Goal: Task Accomplishment & Management: Complete application form

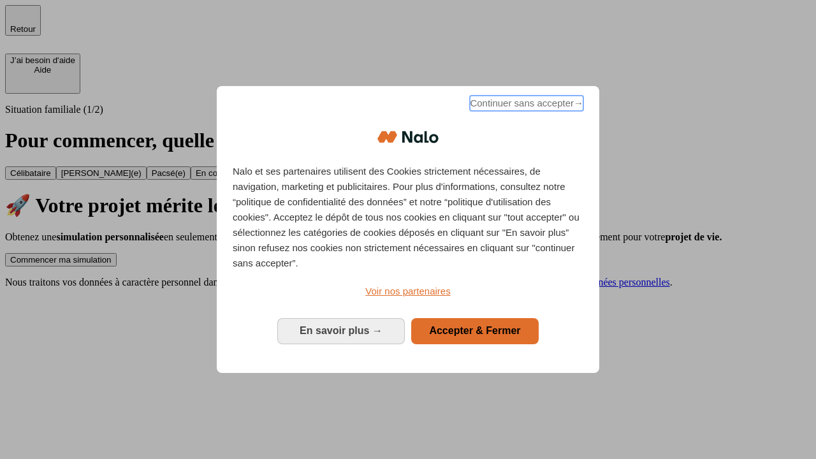
click at [525, 105] on span "Continuer sans accepter →" at bounding box center [526, 103] width 113 height 15
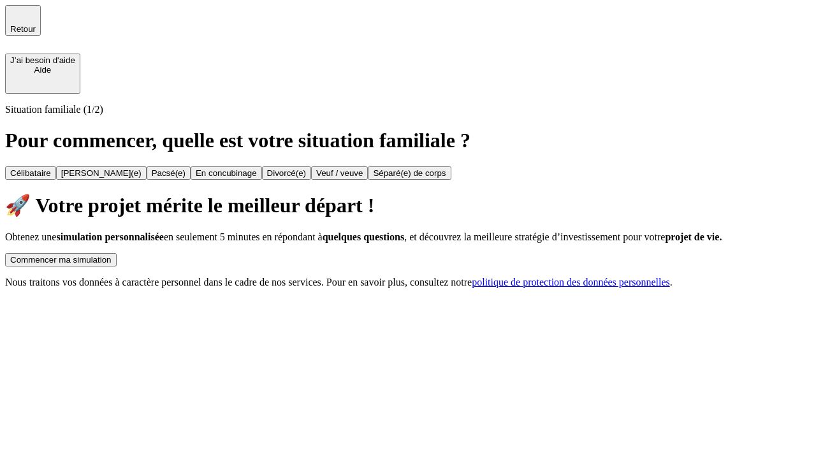
click at [112, 255] on div "Commencer ma simulation" at bounding box center [60, 260] width 101 height 10
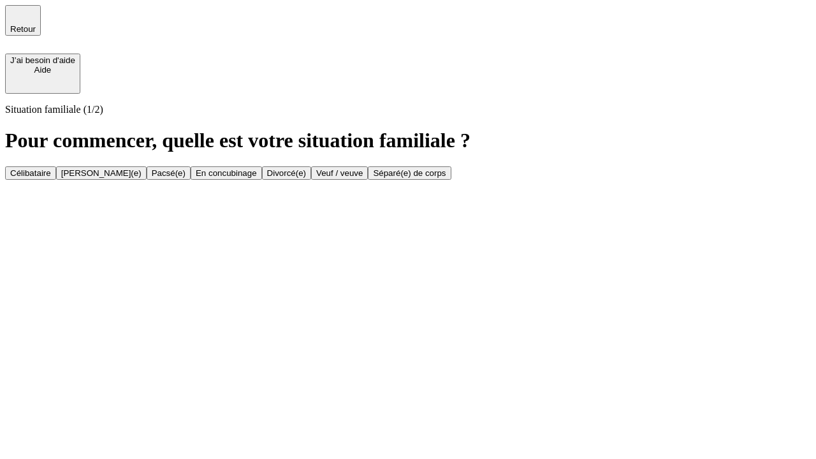
click at [363, 178] on div "Veuf / veuve" at bounding box center [339, 173] width 47 height 10
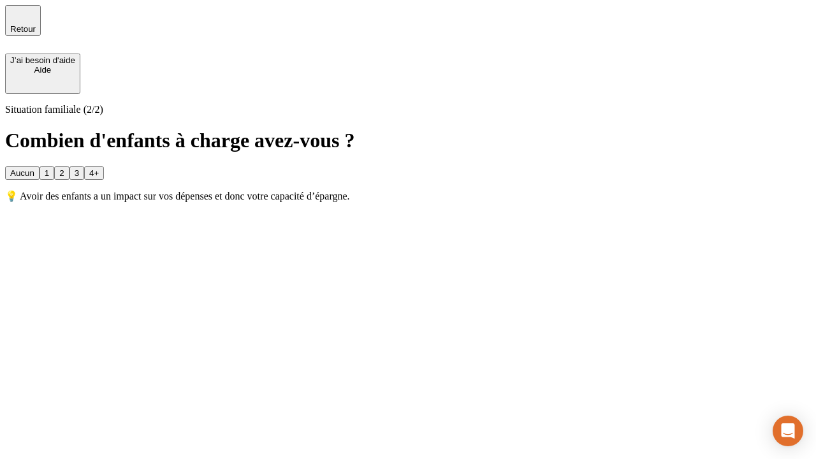
click at [49, 168] on div "1" at bounding box center [47, 173] width 4 height 10
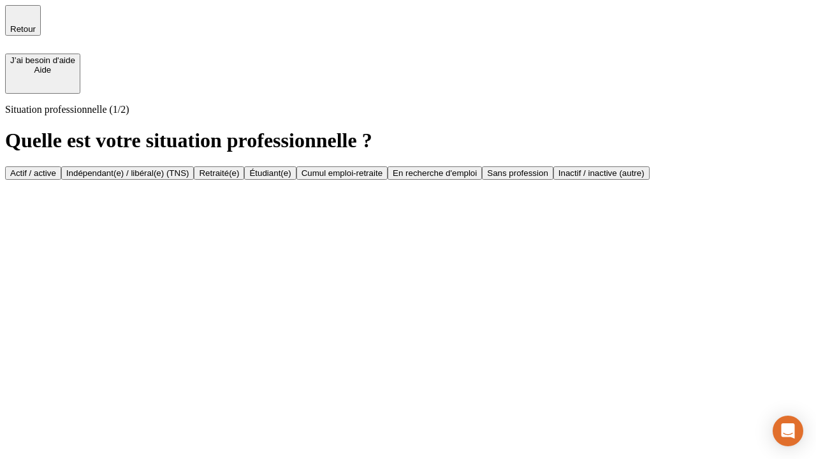
click at [239, 178] on div "Retraité(e)" at bounding box center [219, 173] width 40 height 10
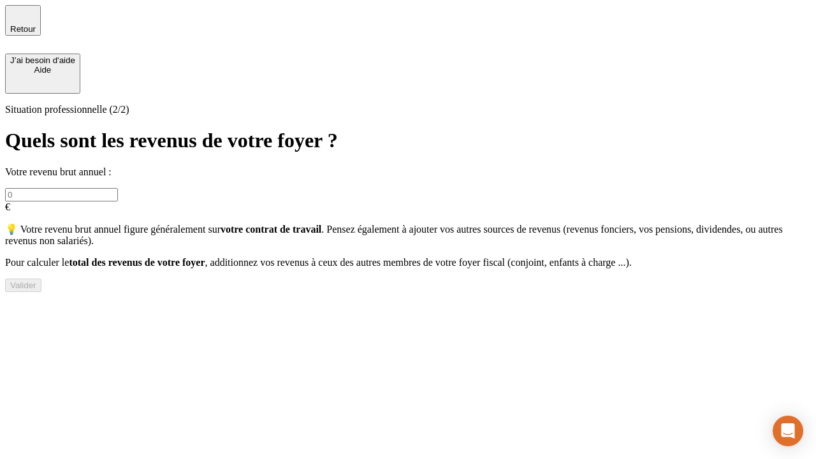
click at [118, 188] on input "text" at bounding box center [61, 194] width 113 height 13
type input "30 000"
click at [36, 290] on div "Valider" at bounding box center [23, 285] width 26 height 10
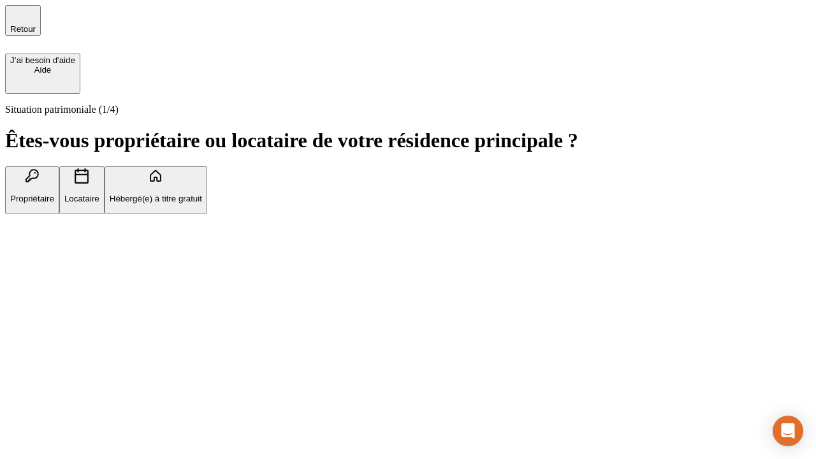
click at [99, 194] on p "Locataire" at bounding box center [81, 199] width 35 height 10
type input "1 000"
click at [99, 194] on p "Locataire" at bounding box center [81, 199] width 35 height 10
click at [36, 282] on div "Valider" at bounding box center [23, 278] width 26 height 10
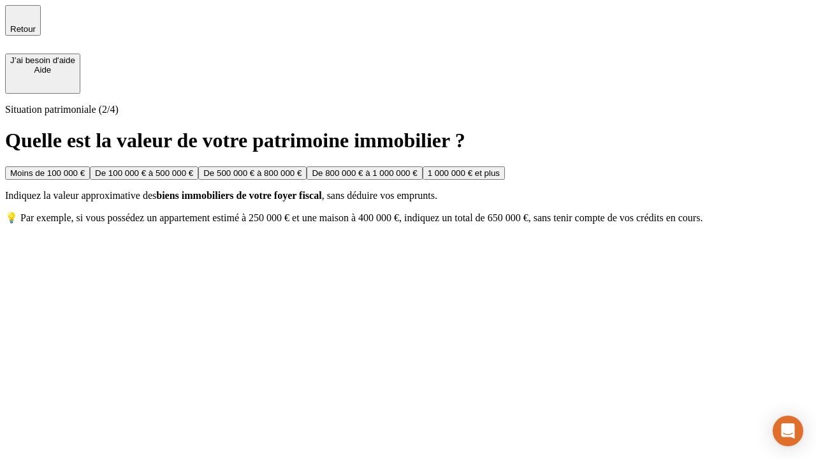
click at [85, 168] on div "Moins de 100 000 €" at bounding box center [47, 173] width 75 height 10
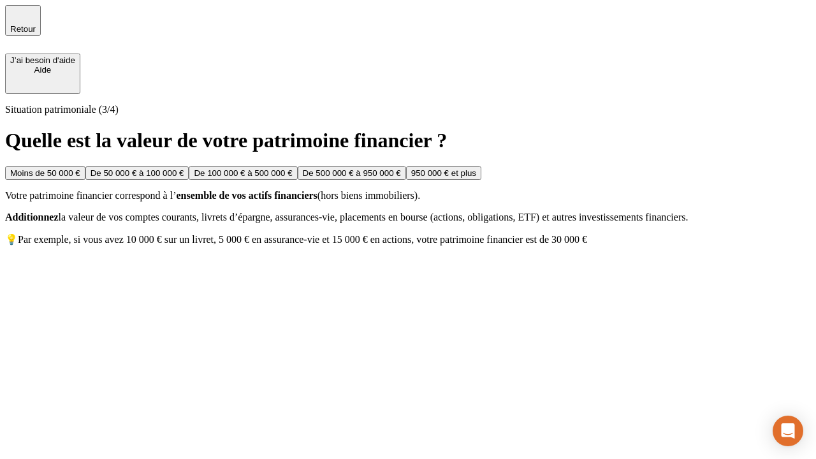
click at [80, 168] on div "Moins de 50 000 €" at bounding box center [45, 173] width 70 height 10
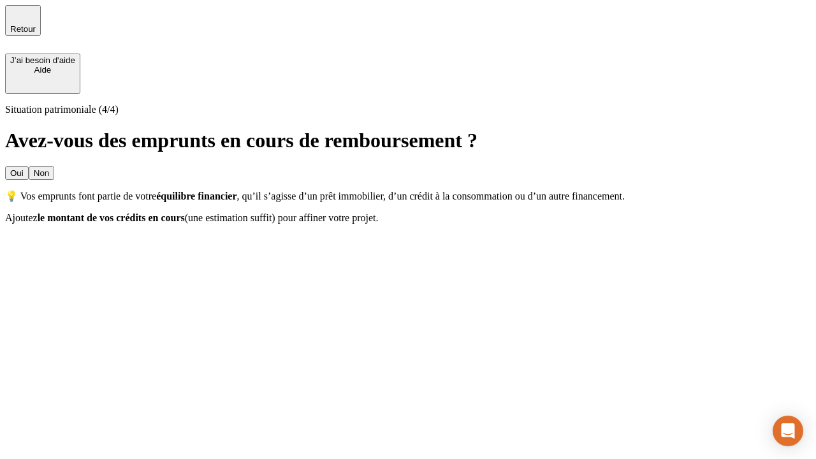
click at [49, 168] on div "Non" at bounding box center [41, 173] width 15 height 10
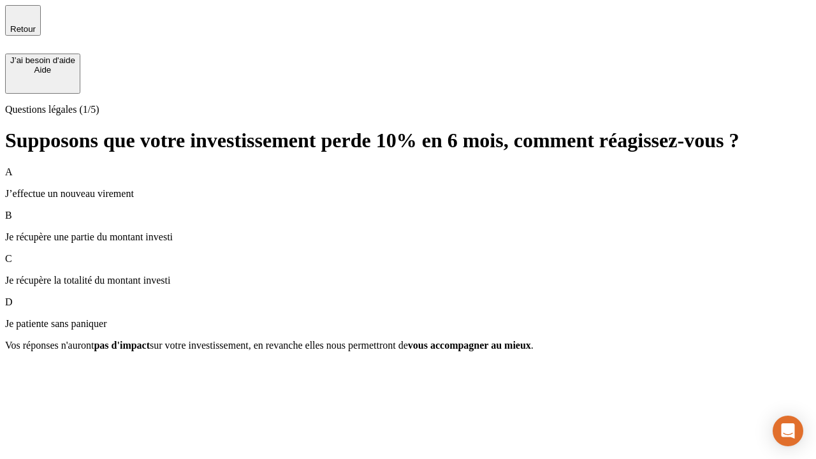
click at [408, 231] on p "Je récupère une partie du montant investi" at bounding box center [408, 236] width 806 height 11
click at [38, 373] on div "Suivant" at bounding box center [24, 368] width 28 height 10
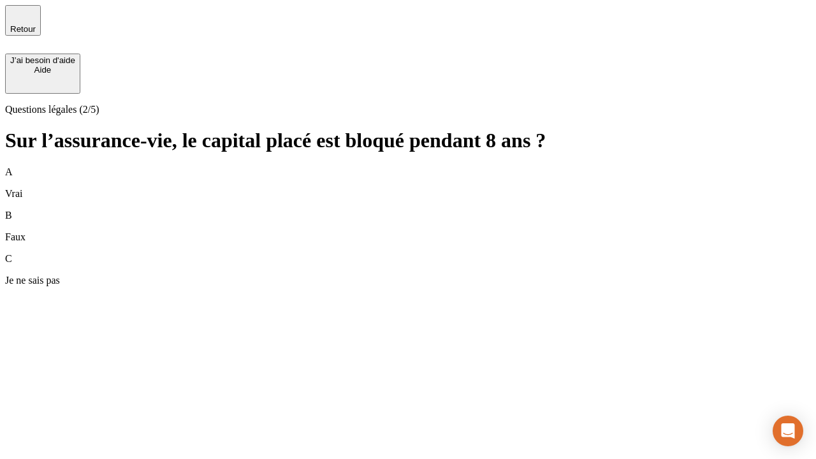
click at [408, 210] on div "B Faux" at bounding box center [408, 226] width 806 height 33
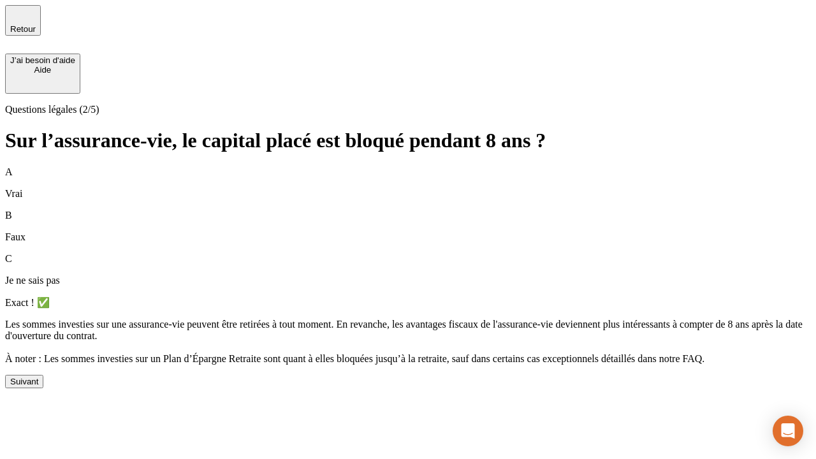
click at [38, 386] on div "Suivant" at bounding box center [24, 382] width 28 height 10
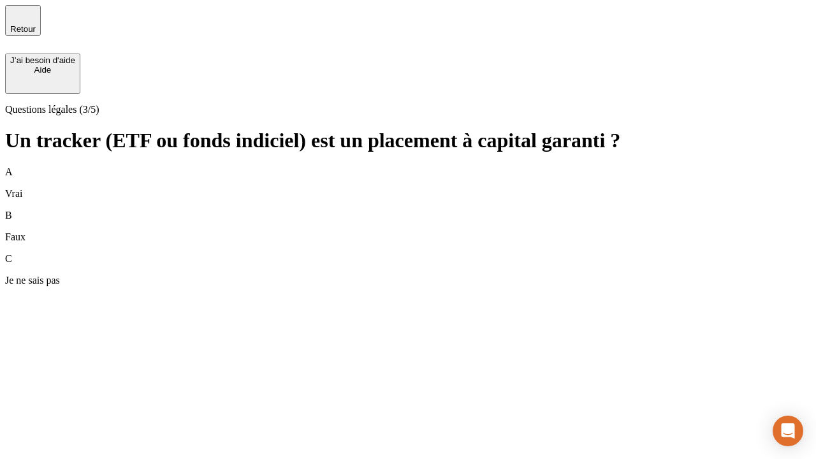
click at [408, 210] on div "B Faux" at bounding box center [408, 226] width 806 height 33
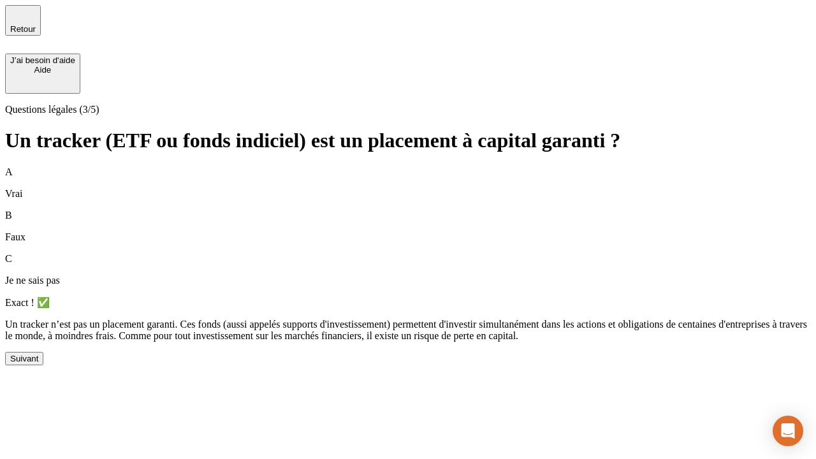
click at [38, 363] on div "Suivant" at bounding box center [24, 359] width 28 height 10
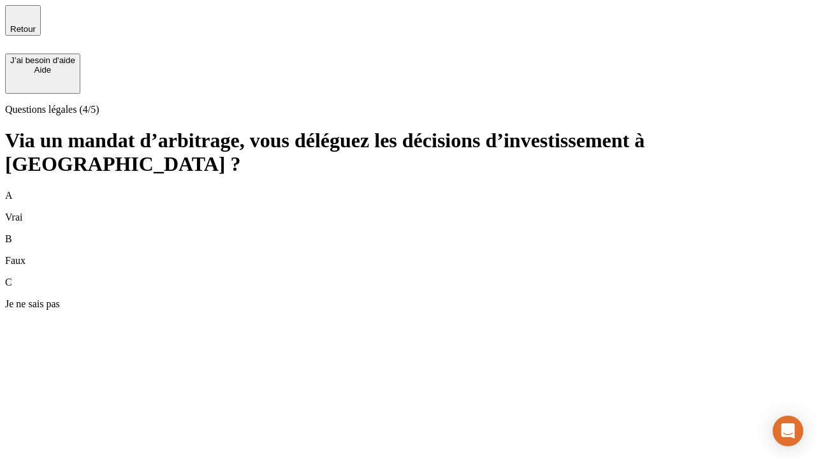
click at [408, 190] on div "A Vrai" at bounding box center [408, 206] width 806 height 33
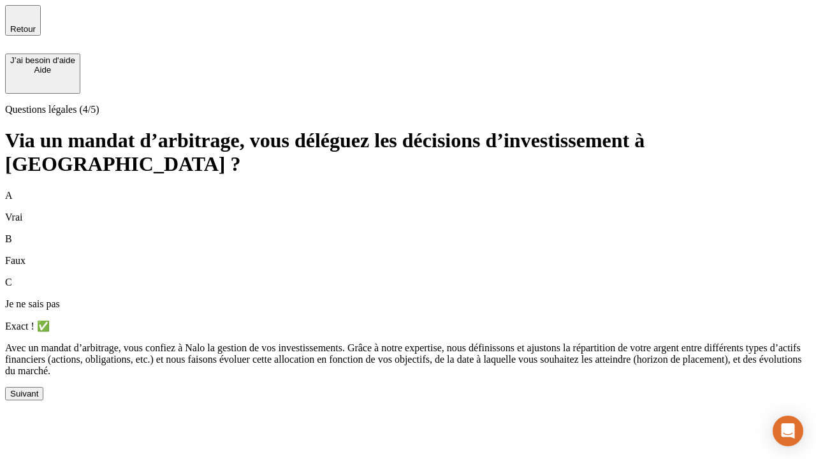
click at [38, 398] on div "Suivant" at bounding box center [24, 394] width 28 height 10
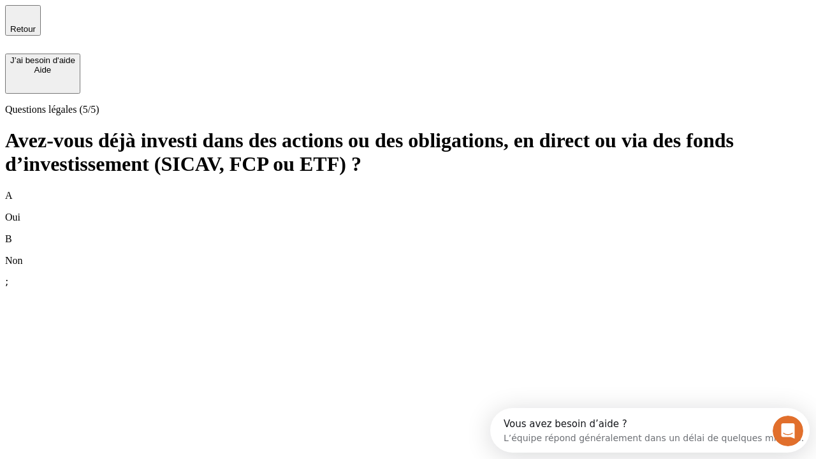
click at [408, 190] on div "A Oui" at bounding box center [408, 206] width 806 height 33
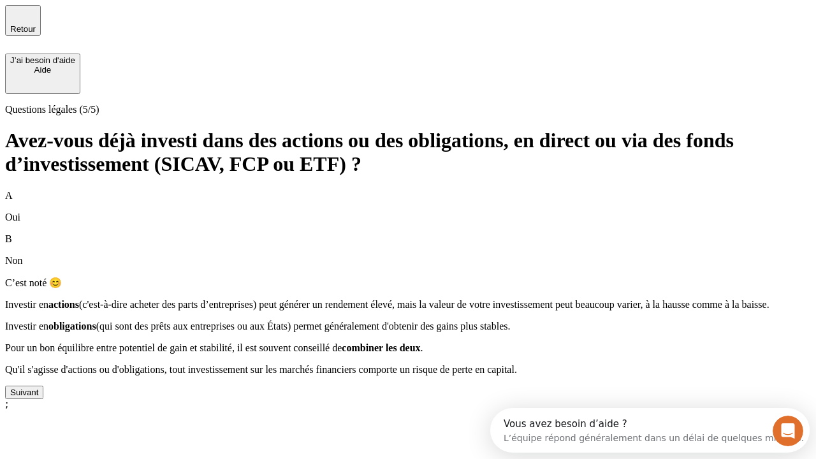
click at [38, 397] on div "Suivant" at bounding box center [24, 393] width 28 height 10
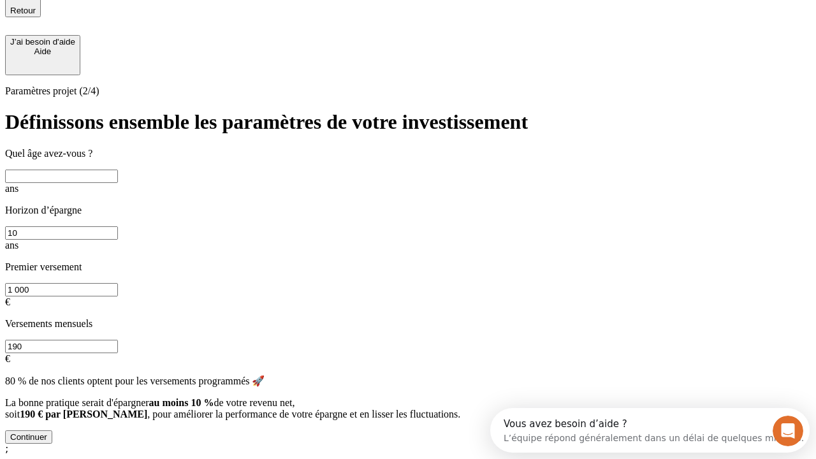
scroll to position [14, 0]
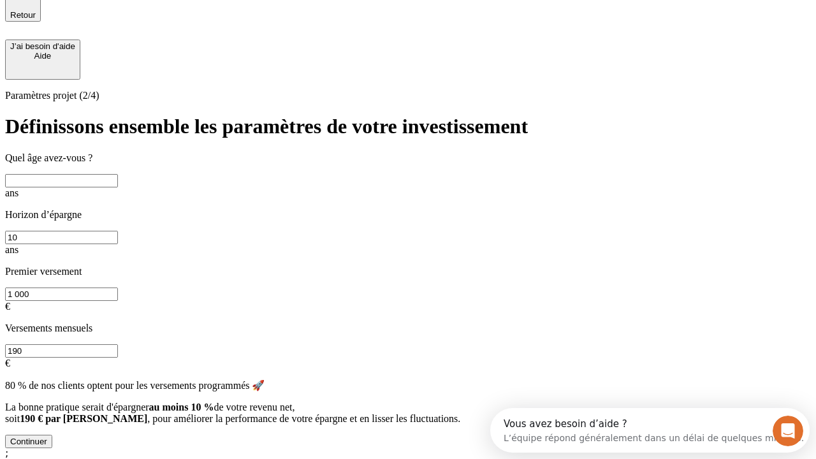
click at [118, 179] on input "text" at bounding box center [61, 180] width 113 height 13
type input "65"
click at [118, 231] on input "10" at bounding box center [61, 237] width 113 height 13
click at [118, 288] on input "1 000" at bounding box center [61, 294] width 113 height 13
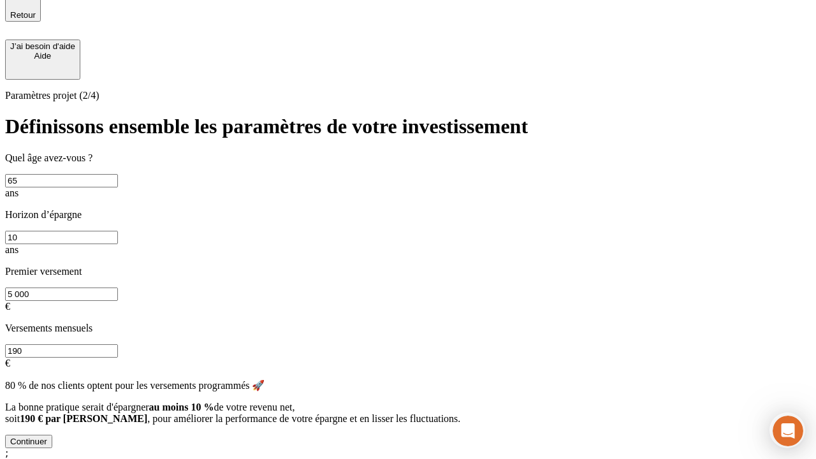
type input "5 000"
click at [118, 344] on input "190" at bounding box center [61, 350] width 113 height 13
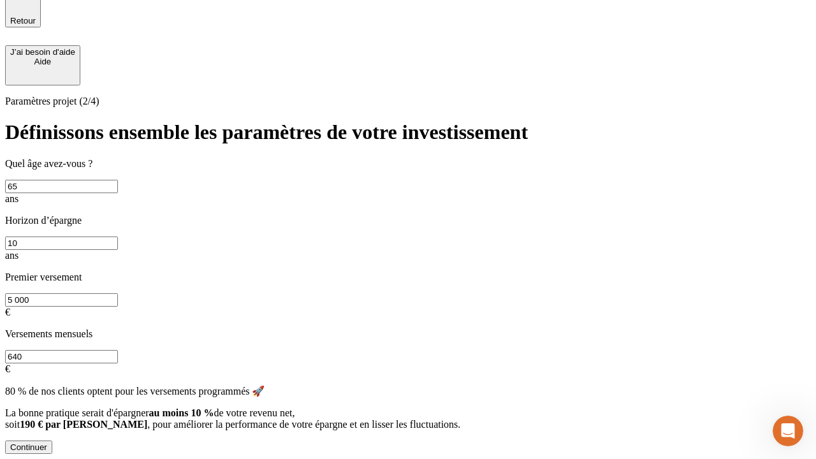
scroll to position [3, 0]
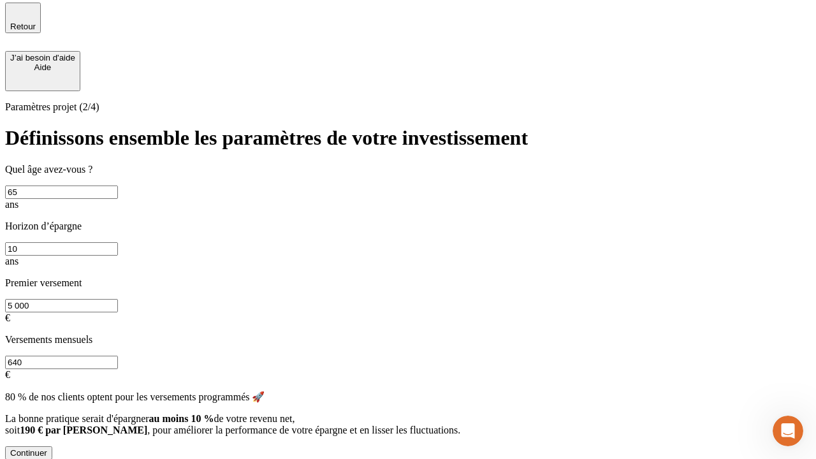
type input "640"
click at [47, 448] on div "Continuer" at bounding box center [28, 453] width 37 height 10
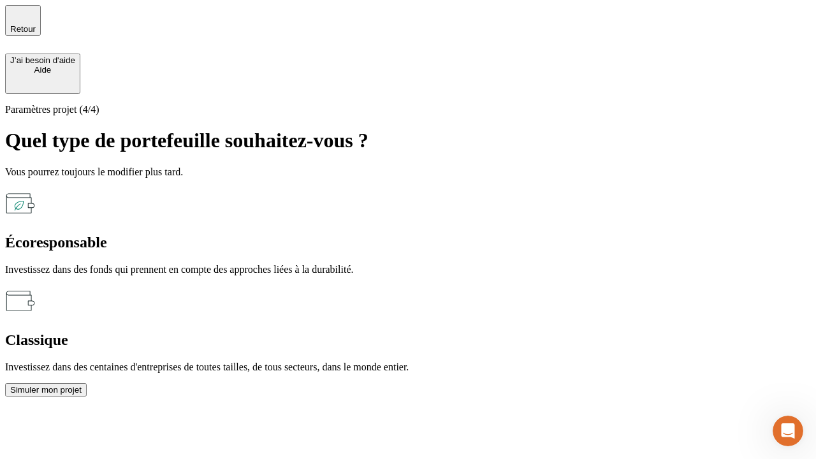
click at [546, 331] on div "Classique" at bounding box center [408, 339] width 806 height 17
click at [82, 385] on div "Simuler mon projet" at bounding box center [45, 390] width 71 height 10
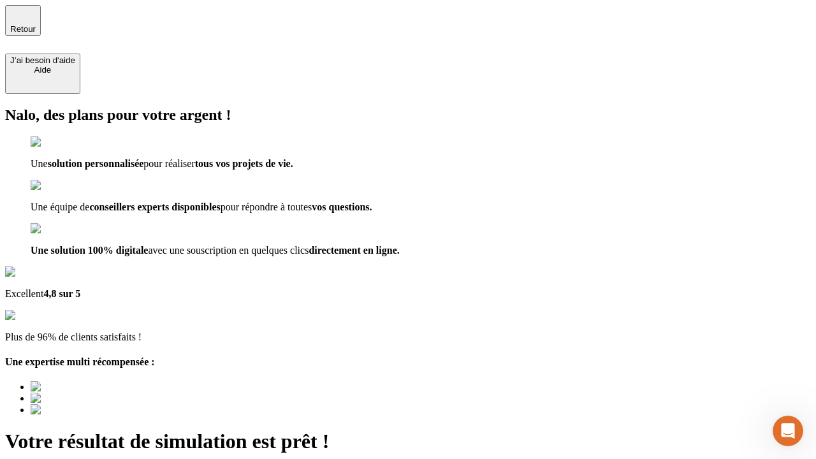
type input "[EMAIL_ADDRESS][DOMAIN_NAME]"
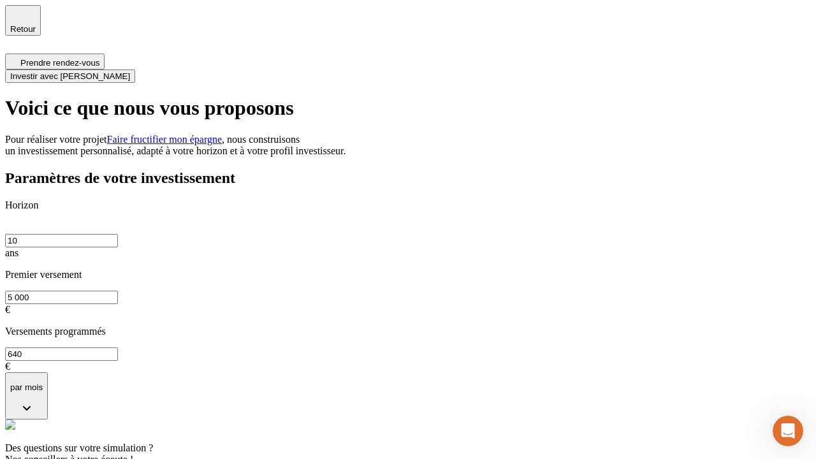
click at [130, 71] on span "Investir avec [PERSON_NAME]" at bounding box center [70, 76] width 120 height 10
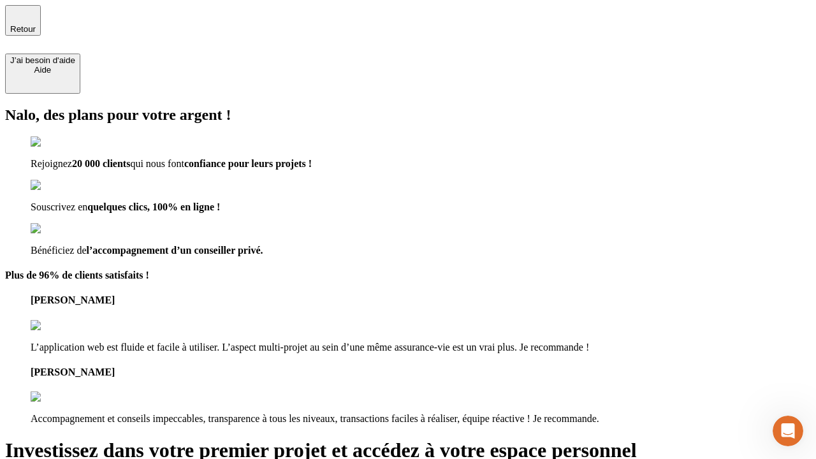
type input "[EMAIL_ADDRESS][DOMAIN_NAME]"
